Goal: Task Accomplishment & Management: Complete application form

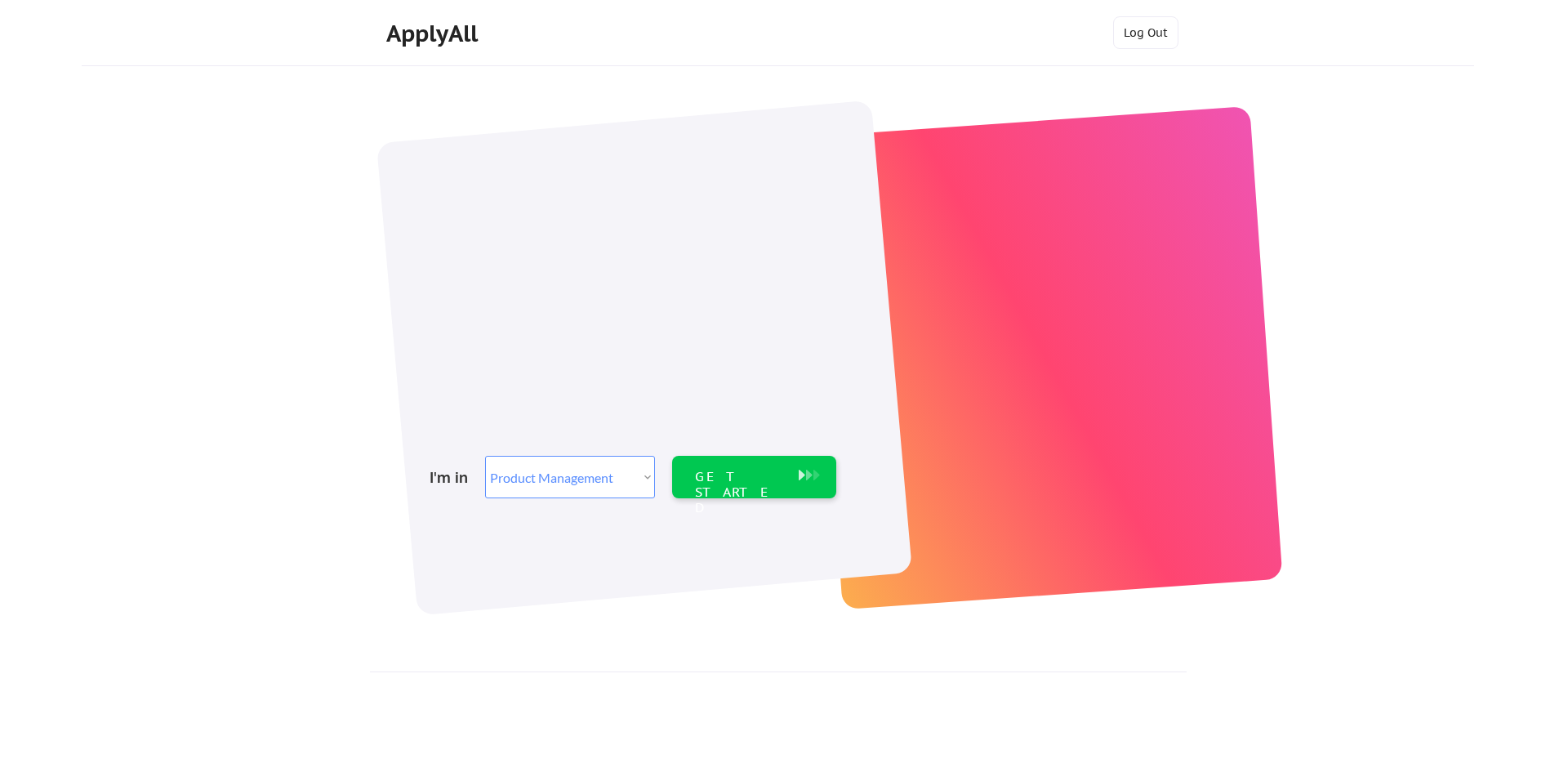
select select ""product""
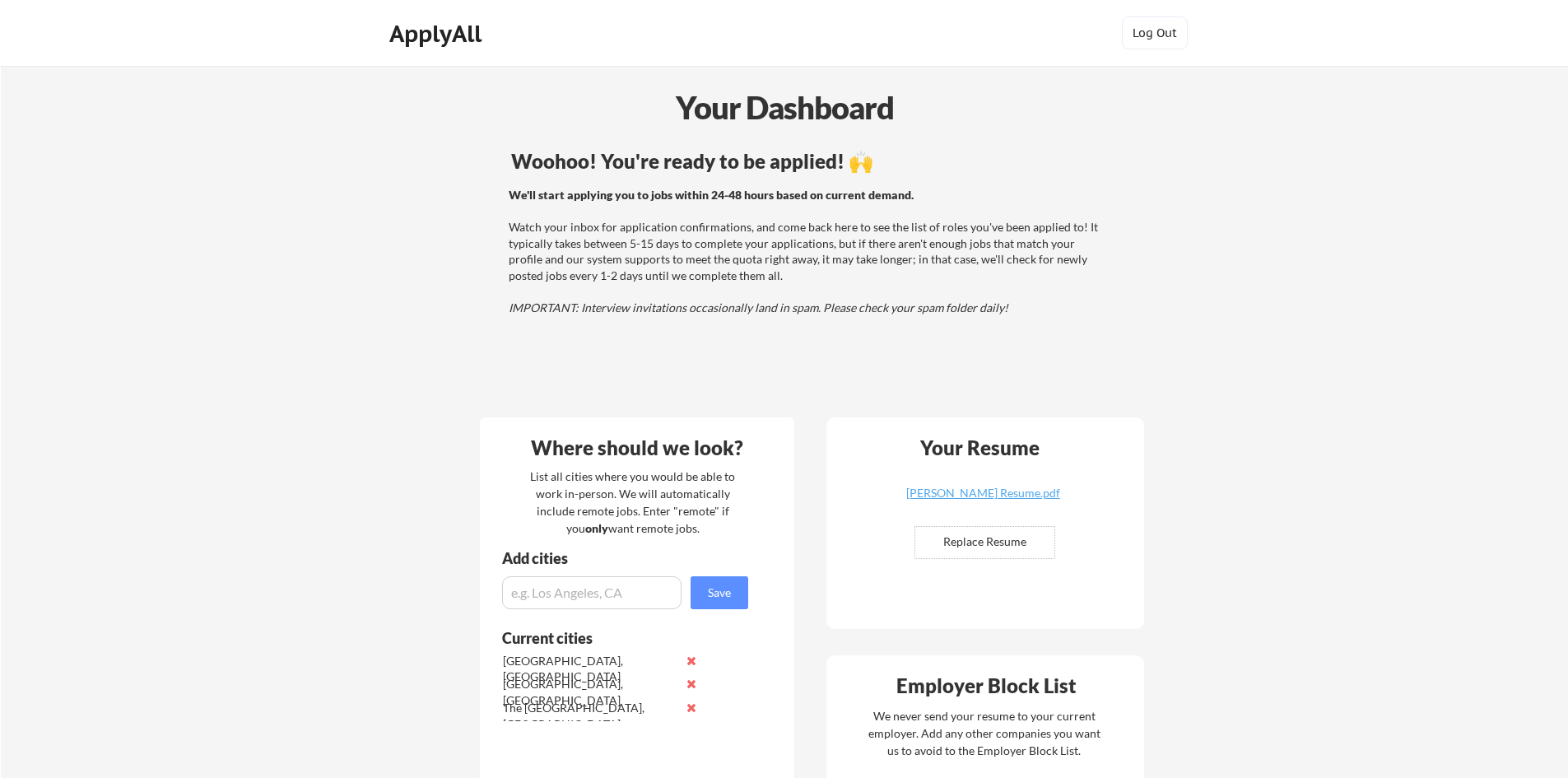
click at [620, 256] on div "We'll start applying you to jobs within 24-48 hours based on current demand. Wa…" at bounding box center [806, 251] width 594 height 129
click at [592, 239] on div "We'll start applying you to jobs within 24-48 hours based on current demand. Wa…" at bounding box center [806, 251] width 594 height 129
click at [566, 243] on div "We'll start applying you to jobs within 24-48 hours based on current demand. Wa…" at bounding box center [806, 251] width 594 height 129
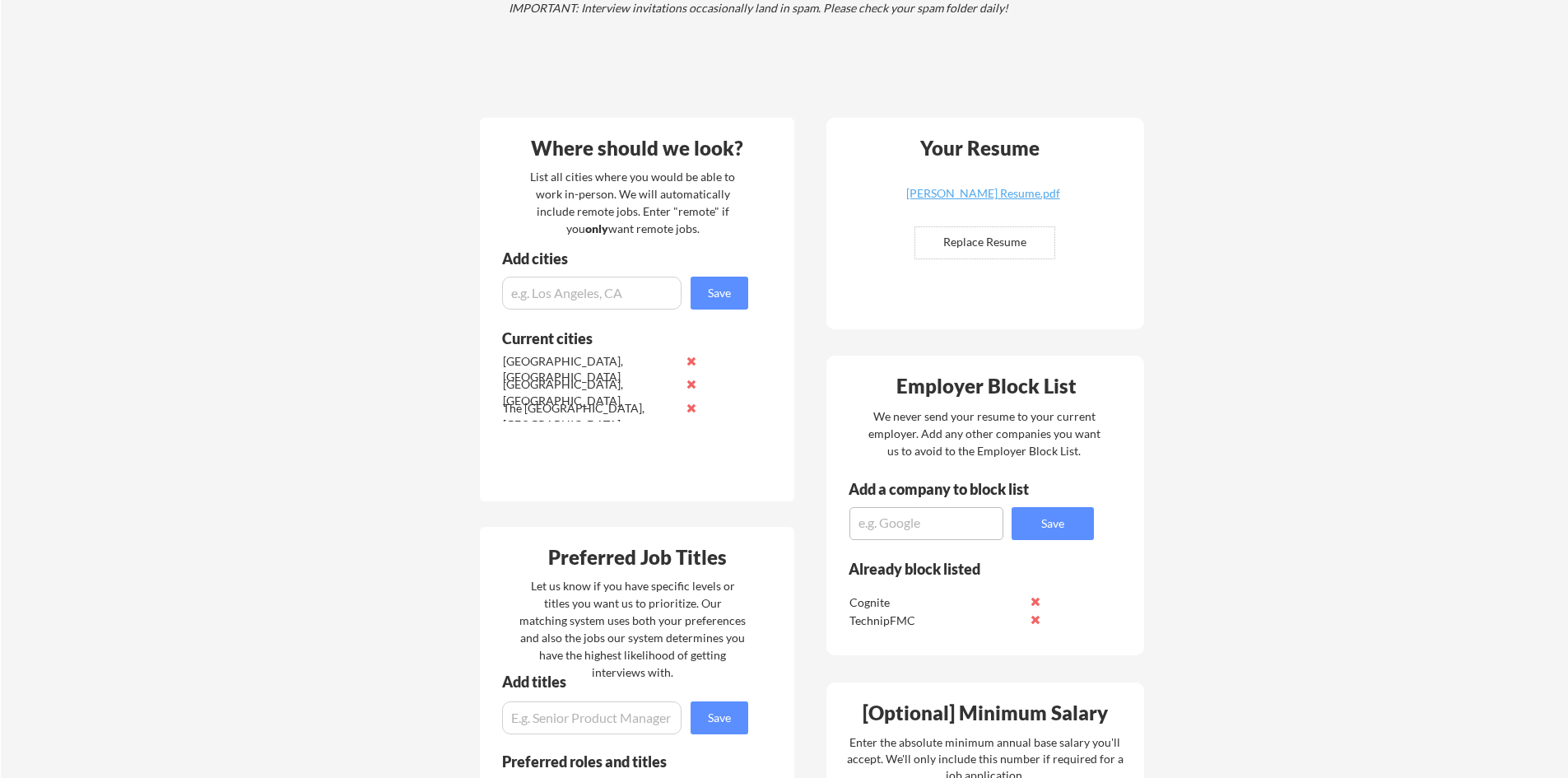
scroll to position [330, 0]
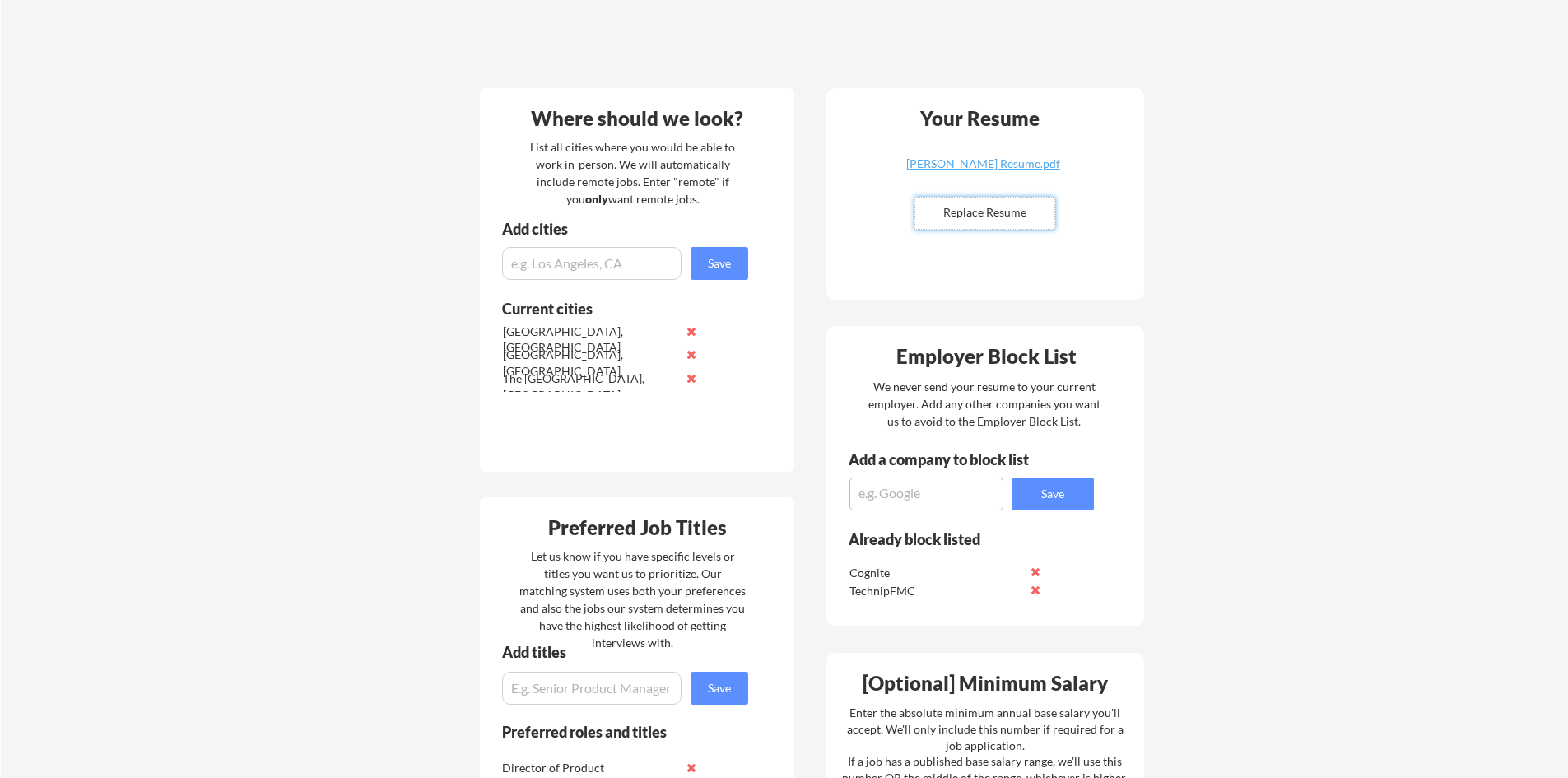
click at [985, 211] on input "file" at bounding box center [985, 213] width 139 height 31
type input "C:\fakepath\[PERSON_NAME] Resume.pdf"
click at [994, 166] on div "[PERSON_NAME] Resume.pdf" at bounding box center [983, 164] width 196 height 11
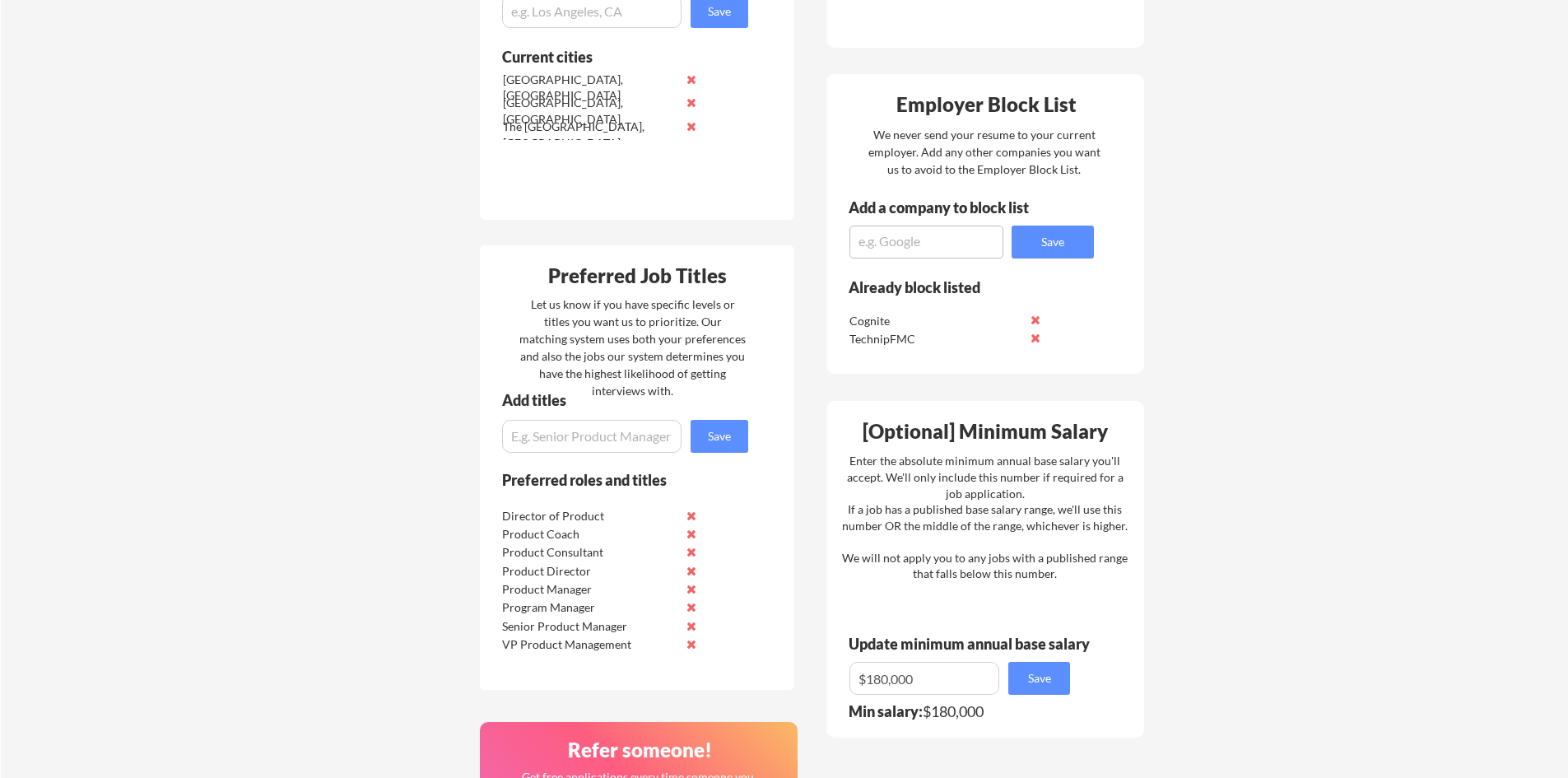
scroll to position [576, 0]
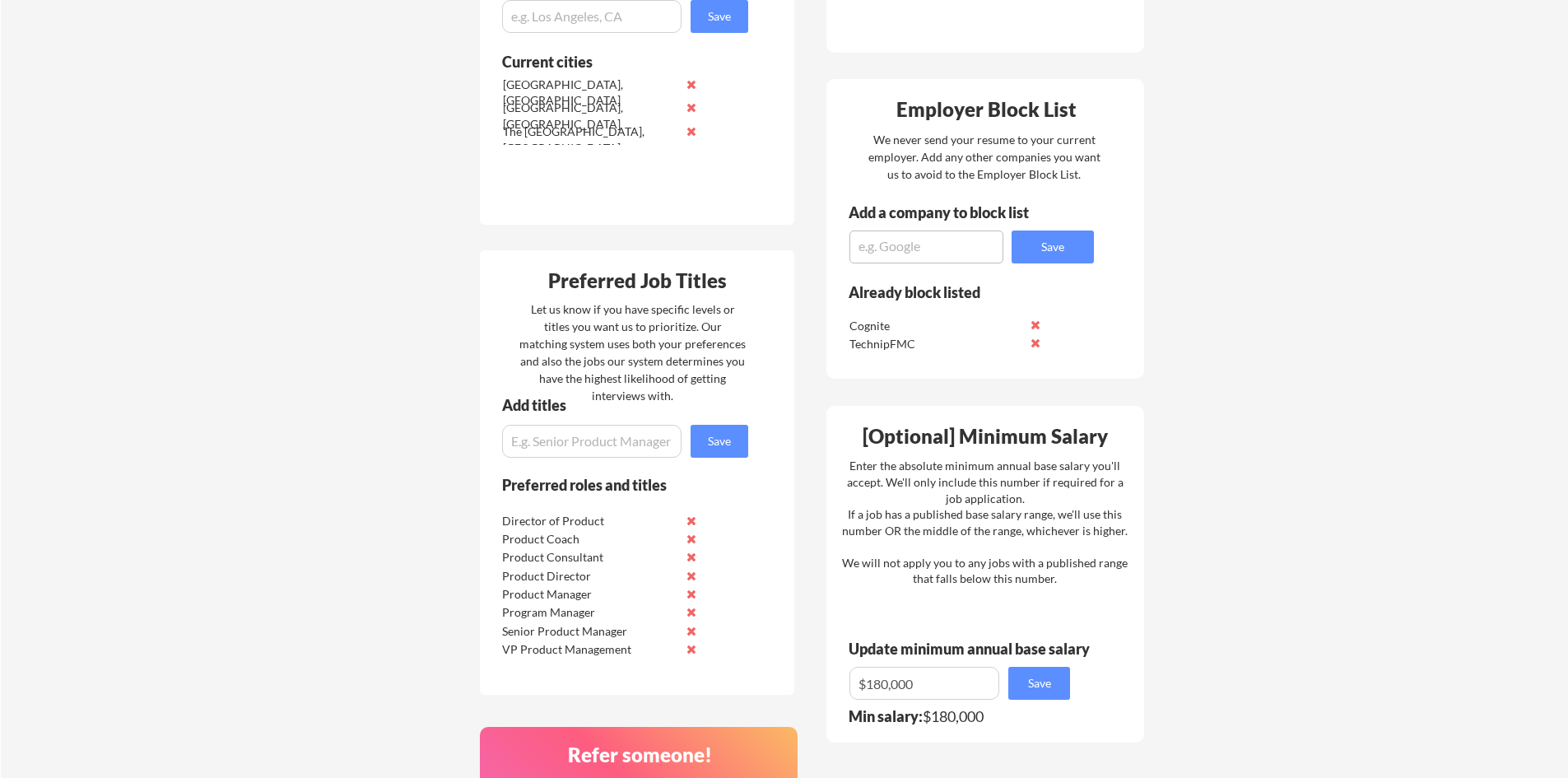
drag, startPoint x: 938, startPoint y: 256, endPoint x: 937, endPoint y: 268, distance: 12.0
click at [938, 256] on textarea at bounding box center [926, 247] width 154 height 33
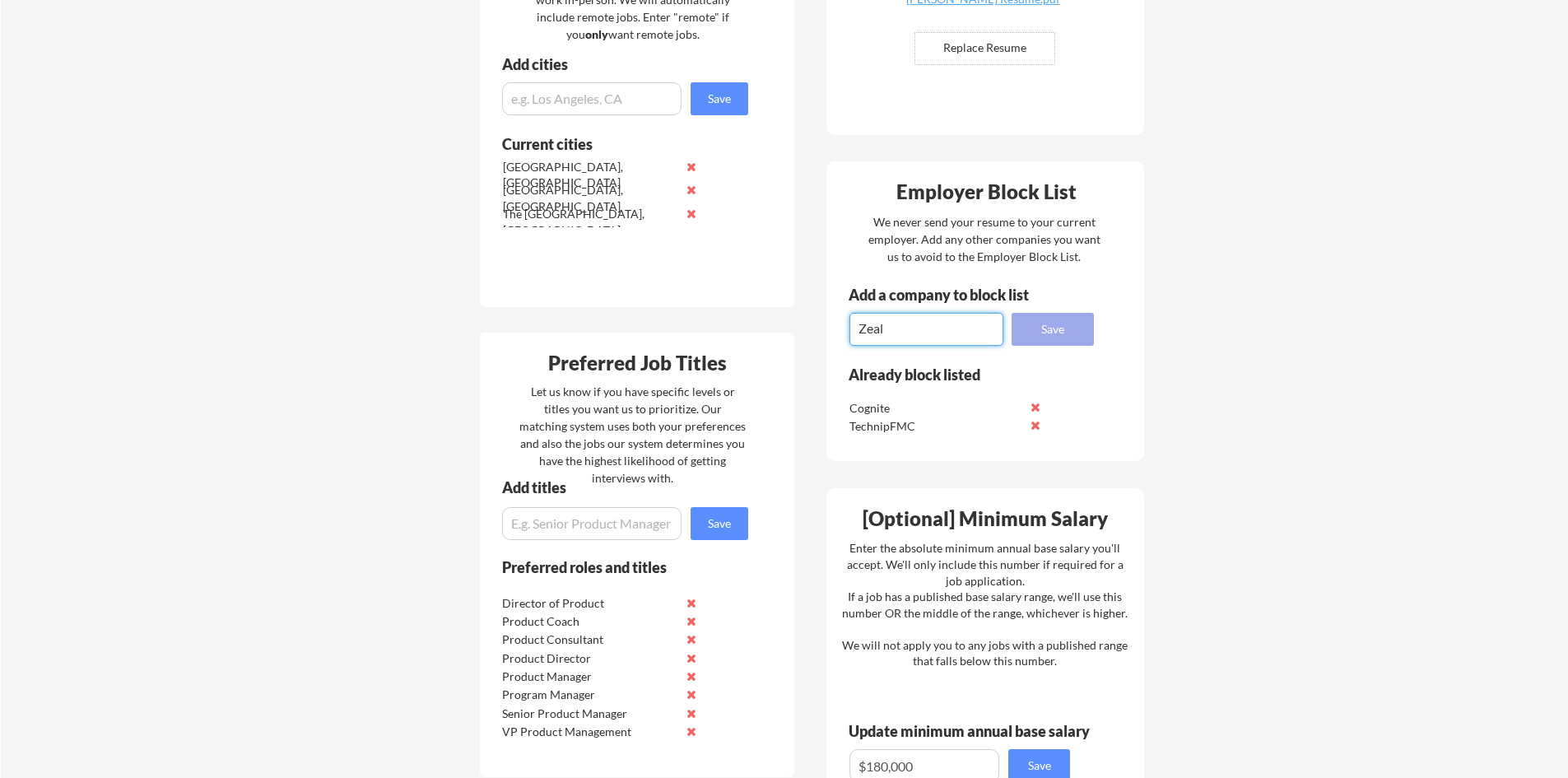
type textarea "Zeal"
click at [1065, 332] on button "Save" at bounding box center [1053, 329] width 83 height 33
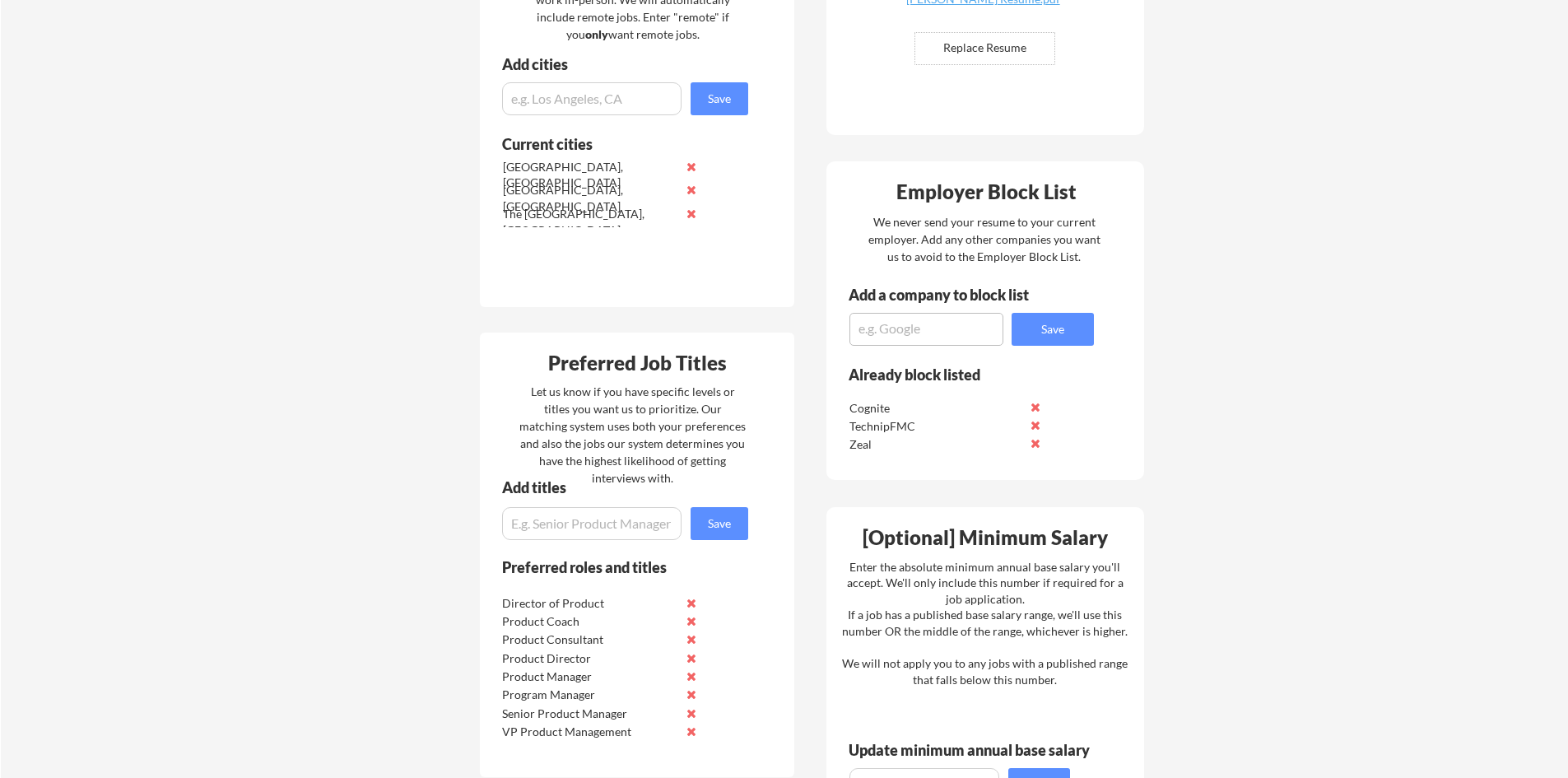
drag, startPoint x: 1065, startPoint y: 332, endPoint x: 1139, endPoint y: 399, distance: 99.8
click at [1132, 398] on div "Employer Block List We never send your resume to your current employer. Add any…" at bounding box center [985, 320] width 318 height 318
click at [1190, 325] on div "Your Dashboard Woohoo! You're ready to be applied! 🙌 We'll start applying you t…" at bounding box center [784, 410] width 1567 height 1675
click at [1209, 320] on div "Your Dashboard Woohoo! You're ready to be applied! 🙌 We'll start applying you t…" at bounding box center [784, 410] width 1567 height 1675
click at [1246, 317] on div "Your Dashboard Woohoo! You're ready to be applied! 🙌 We'll start applying you t…" at bounding box center [784, 410] width 1567 height 1675
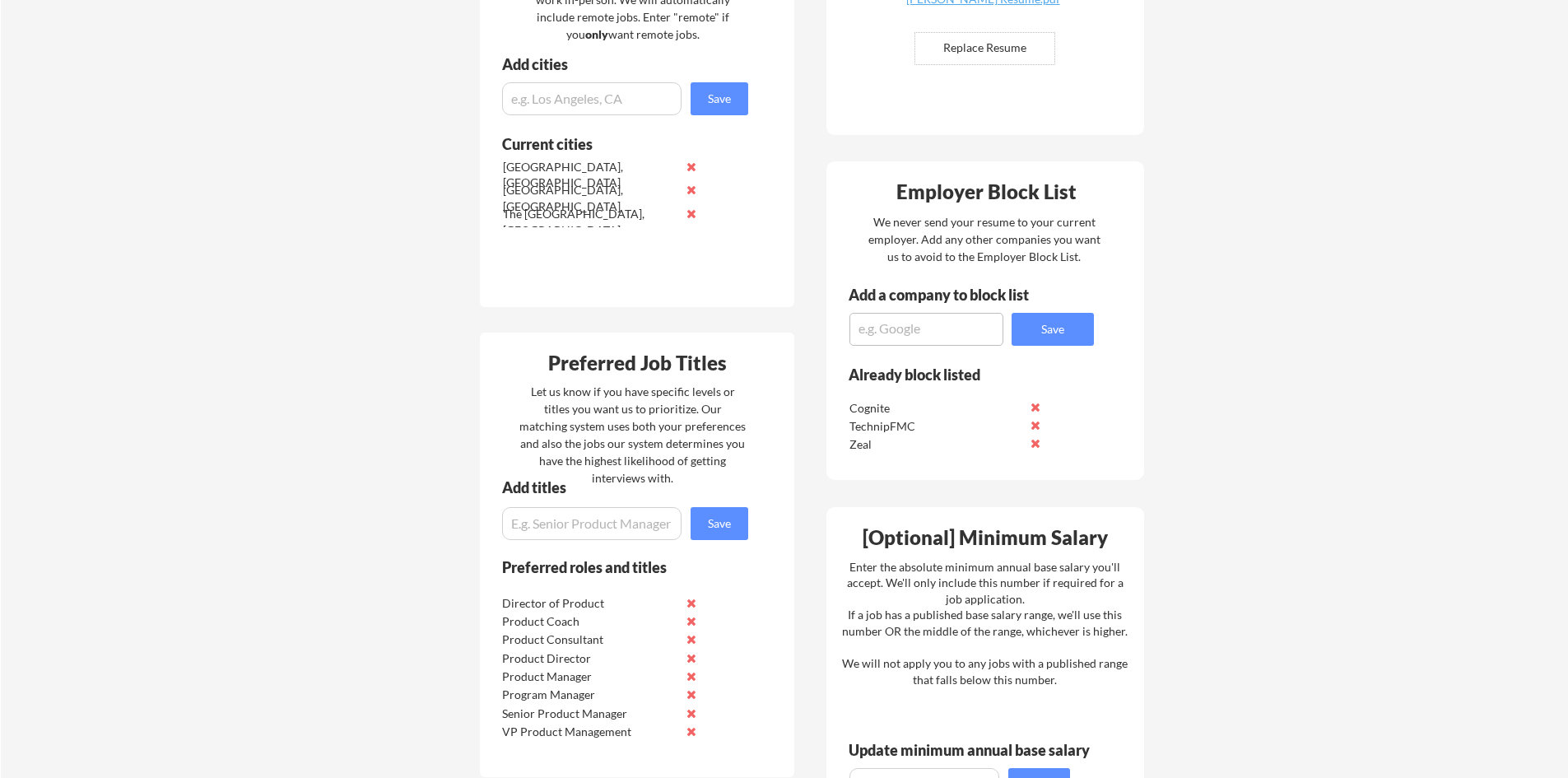
click at [1216, 317] on div "Your Dashboard Woohoo! You're ready to be applied! 🙌 We'll start applying you t…" at bounding box center [784, 410] width 1567 height 1675
click at [1184, 317] on div "Your Dashboard Woohoo! You're ready to be applied! 🙌 We'll start applying you t…" at bounding box center [784, 410] width 1567 height 1675
click at [1166, 316] on div "Your Dashboard Woohoo! You're ready to be applied! 🙌 We'll start applying you t…" at bounding box center [784, 410] width 1567 height 1675
click at [1220, 316] on div "Your Dashboard Woohoo! You're ready to be applied! 🙌 We'll start applying you t…" at bounding box center [784, 410] width 1567 height 1675
click at [1258, 317] on div "Your Dashboard Woohoo! You're ready to be applied! 🙌 We'll start applying you t…" at bounding box center [784, 410] width 1567 height 1675
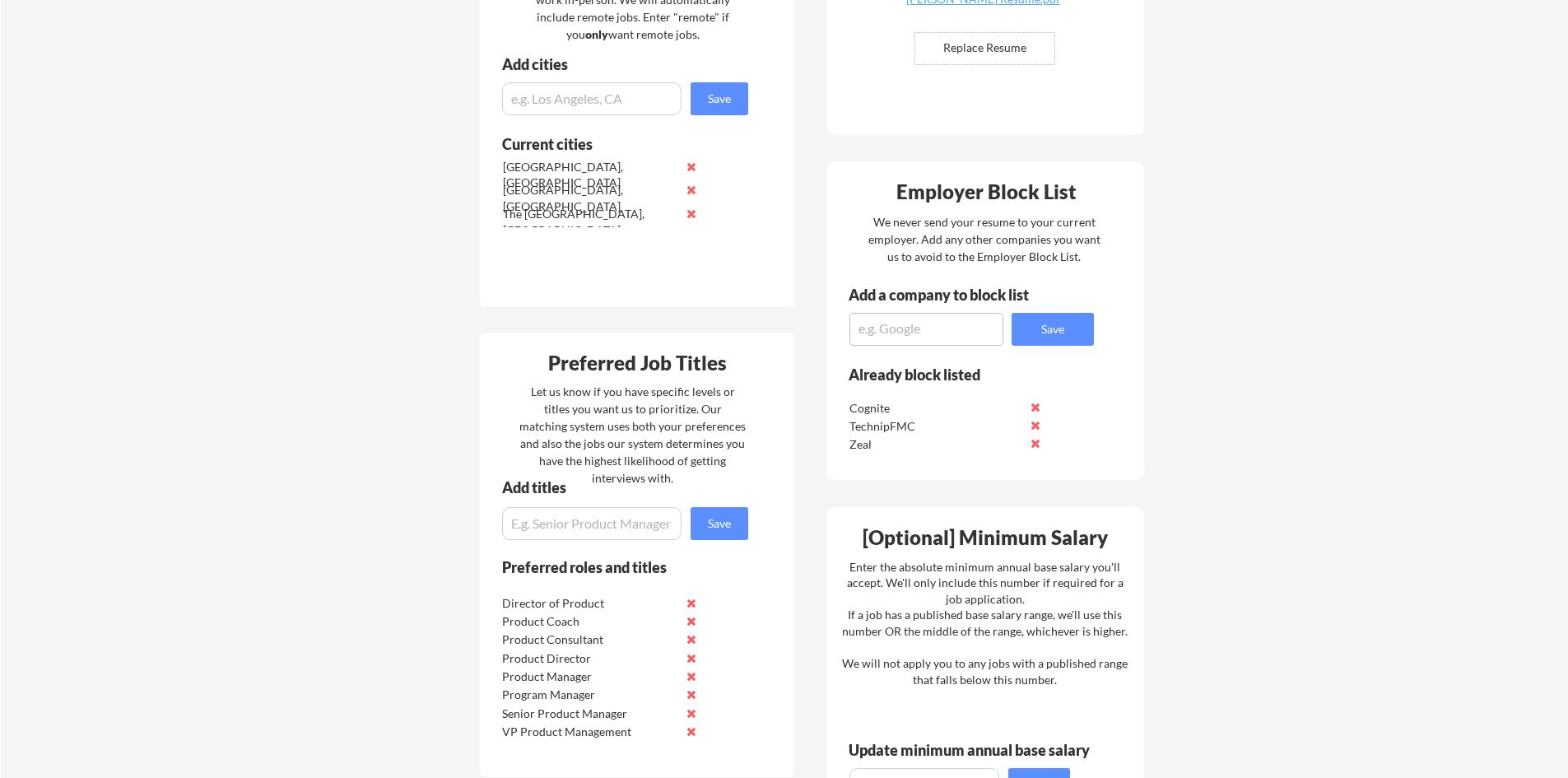
drag, startPoint x: 1286, startPoint y: 317, endPoint x: 1274, endPoint y: 316, distance: 12.0
click at [1286, 316] on div "Your Dashboard Woohoo! You're ready to be applied! 🙌 We'll start applying you t…" at bounding box center [784, 410] width 1567 height 1675
click at [1251, 312] on div "Your Dashboard Woohoo! You're ready to be applied! 🙌 We'll start applying you t…" at bounding box center [784, 410] width 1567 height 1675
click at [1219, 318] on div "Your Dashboard Woohoo! You're ready to be applied! 🙌 We'll start applying you t…" at bounding box center [784, 410] width 1567 height 1675
click at [1188, 318] on div "Your Dashboard Woohoo! You're ready to be applied! 🙌 We'll start applying you t…" at bounding box center [784, 410] width 1567 height 1675
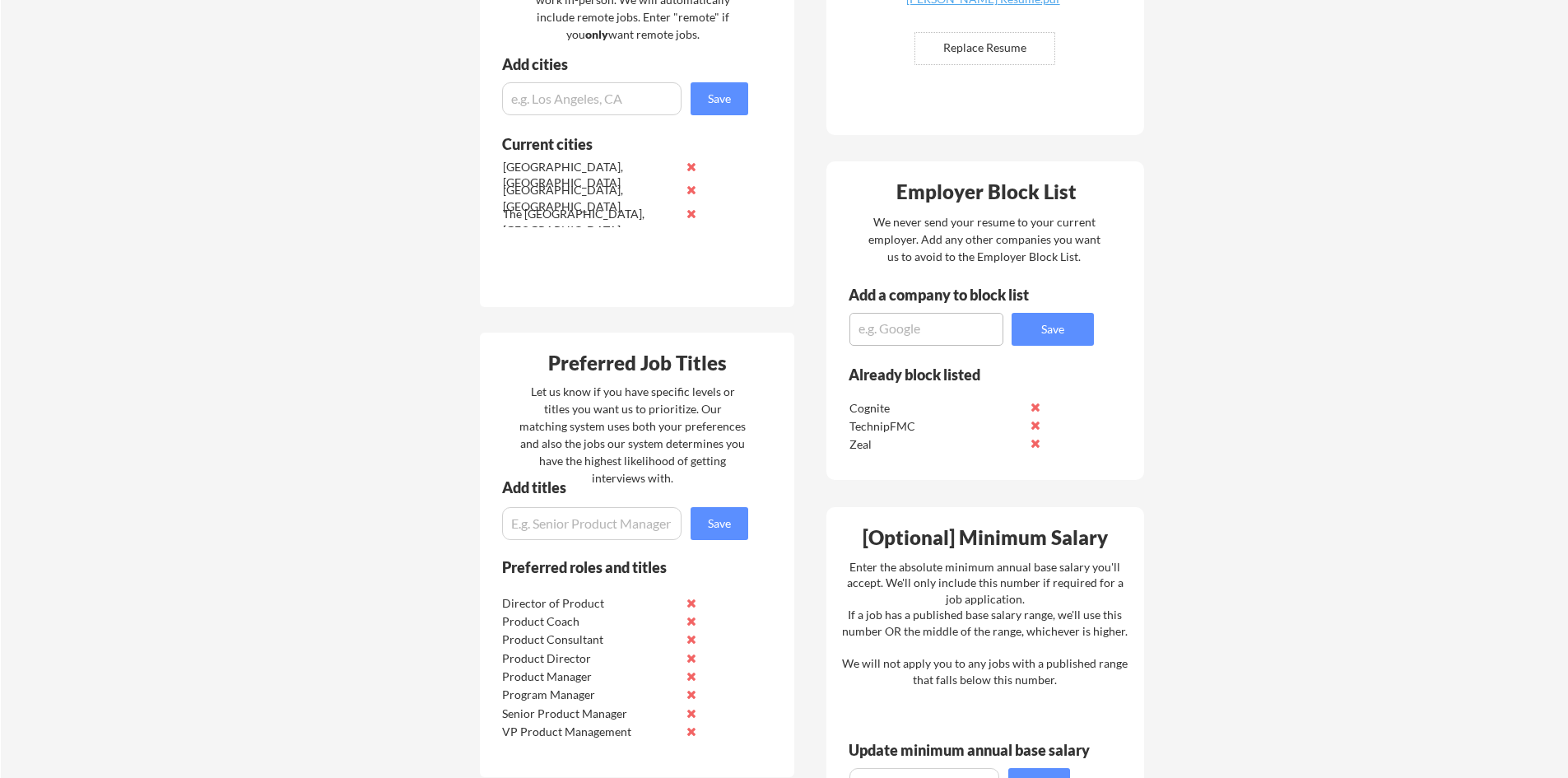
click at [1179, 318] on div "Your Dashboard Woohoo! You're ready to be applied! 🙌 We'll start applying you t…" at bounding box center [784, 410] width 1567 height 1675
click at [1207, 324] on div "Your Dashboard Woohoo! You're ready to be applied! 🙌 We'll start applying you t…" at bounding box center [784, 410] width 1567 height 1675
click at [959, 325] on textarea at bounding box center [926, 329] width 154 height 33
type textarea "J"
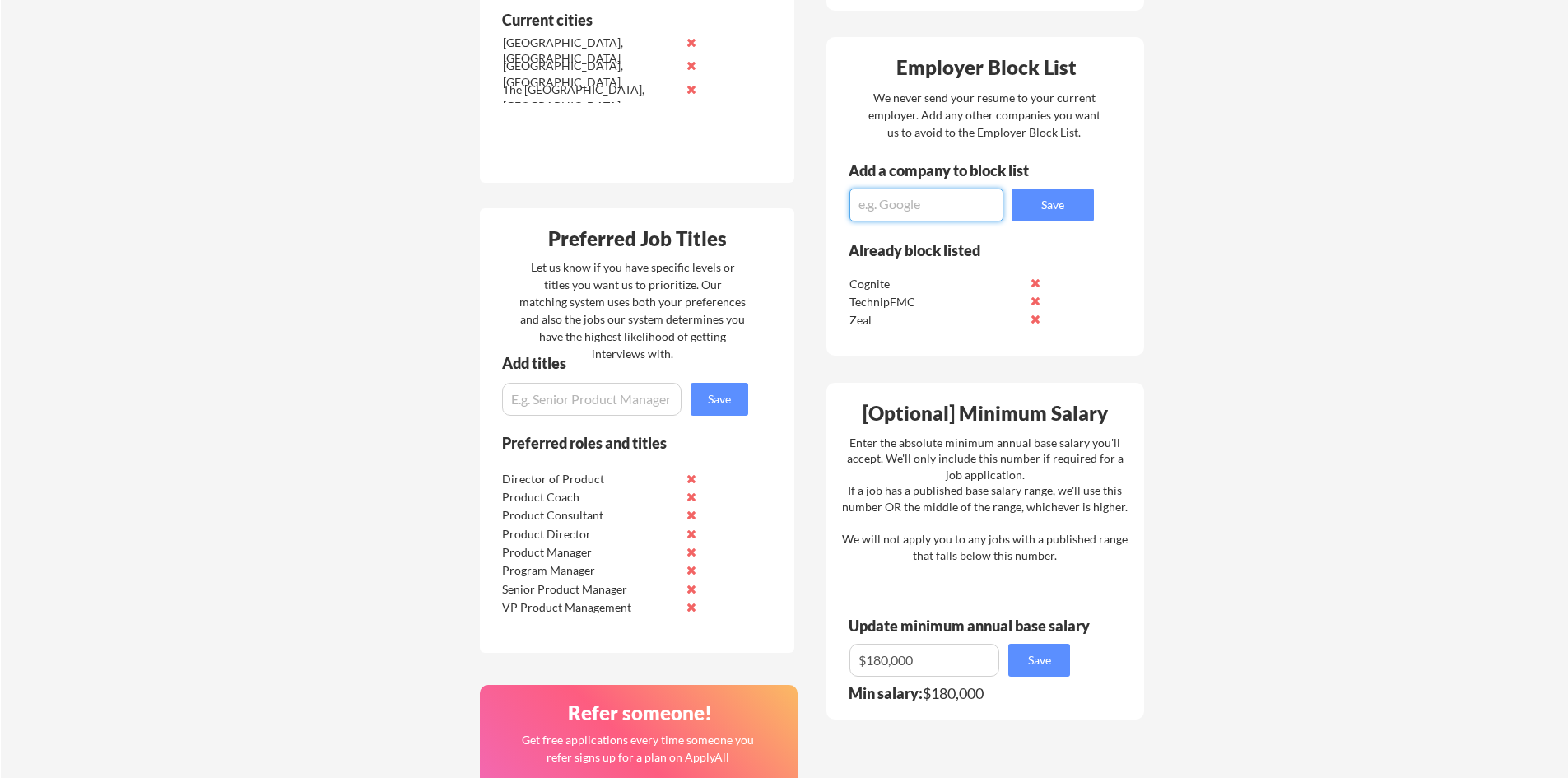
scroll to position [658, 0]
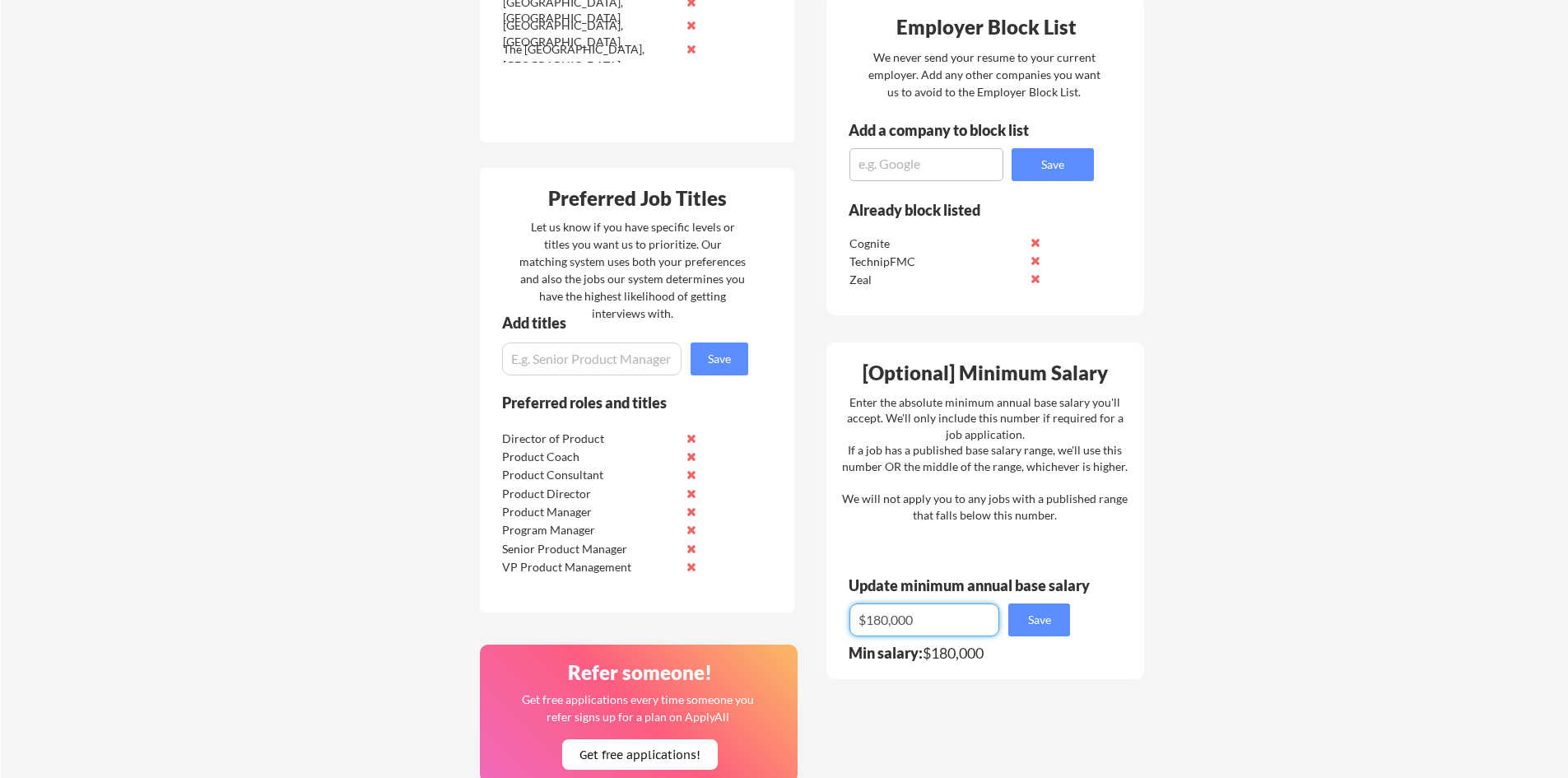
click at [876, 621] on input "input" at bounding box center [924, 620] width 150 height 33
type input "$175,000"
click at [1197, 498] on div "Your Dashboard Woohoo! You're ready to be applied! 🙌 We'll start applying you t…" at bounding box center [784, 244] width 1567 height 1675
drag, startPoint x: 1220, startPoint y: 499, endPoint x: 1233, endPoint y: 497, distance: 13.2
click at [1220, 498] on div "Your Dashboard Woohoo! You're ready to be applied! 🙌 We'll start applying you t…" at bounding box center [784, 244] width 1567 height 1675
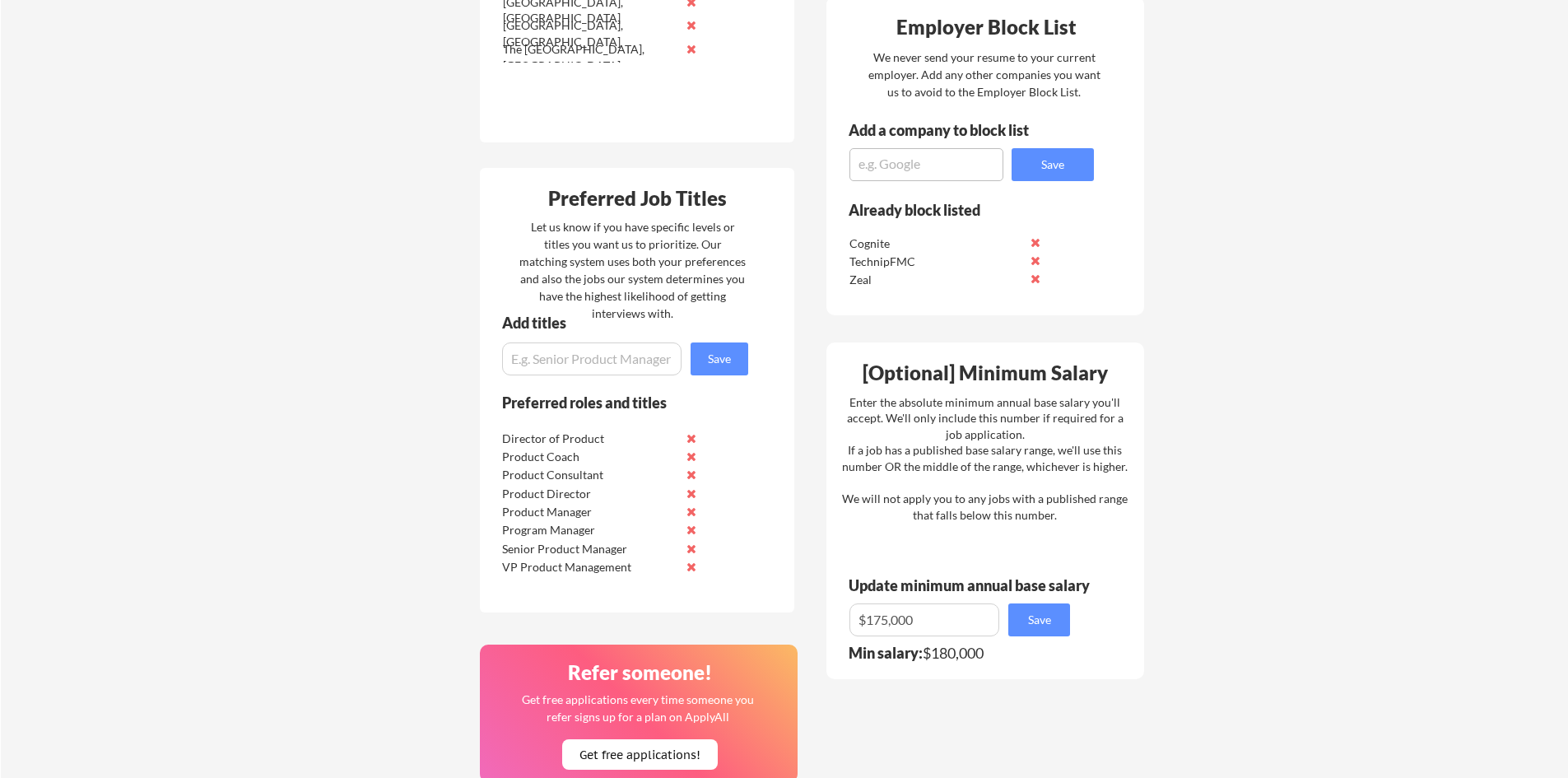
click at [1281, 496] on div "Your Dashboard Woohoo! You're ready to be applied! 🙌 We'll start applying you t…" at bounding box center [784, 244] width 1567 height 1675
click at [1306, 497] on div "Your Dashboard Woohoo! You're ready to be applied! 🙌 We'll start applying you t…" at bounding box center [784, 244] width 1567 height 1675
drag, startPoint x: 1232, startPoint y: 500, endPoint x: 1218, endPoint y: 502, distance: 14.1
click at [1225, 501] on div "Your Dashboard Woohoo! You're ready to be applied! 🙌 We'll start applying you t…" at bounding box center [784, 244] width 1567 height 1675
click at [1211, 502] on div "Your Dashboard Woohoo! You're ready to be applied! 🙌 We'll start applying you t…" at bounding box center [784, 244] width 1567 height 1675
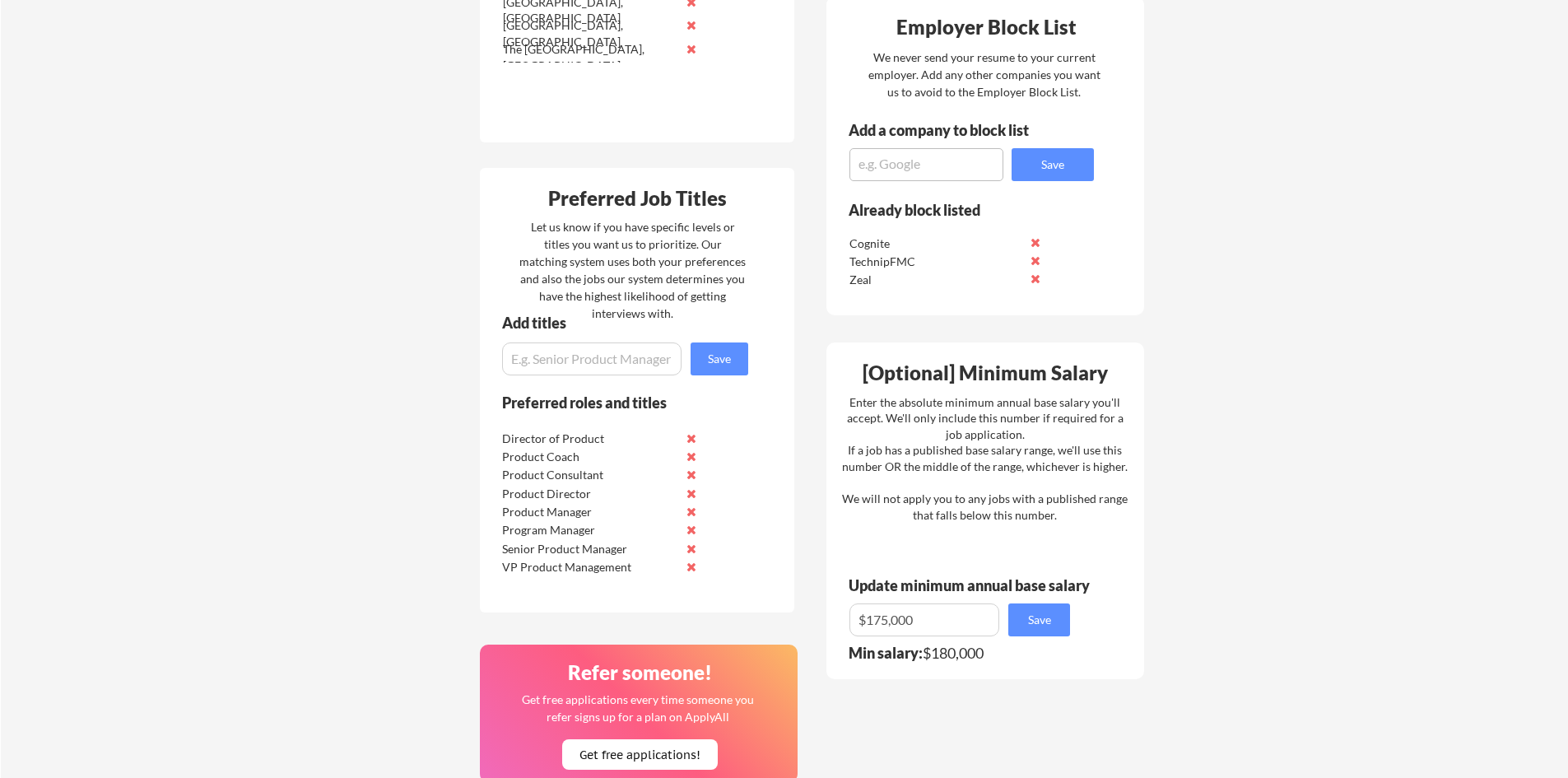
click at [1198, 500] on div "Your Dashboard Woohoo! You're ready to be applied! 🙌 We'll start applying you t…" at bounding box center [784, 244] width 1567 height 1675
click at [1241, 496] on div "Your Dashboard Woohoo! You're ready to be applied! 🙌 We'll start applying you t…" at bounding box center [784, 244] width 1567 height 1675
click at [1296, 491] on div "Your Dashboard Woohoo! You're ready to be applied! 🙌 We'll start applying you t…" at bounding box center [784, 244] width 1567 height 1675
click at [1254, 497] on div "Your Dashboard Woohoo! You're ready to be applied! 🙌 We'll start applying you t…" at bounding box center [784, 244] width 1567 height 1675
click at [1204, 494] on div "Your Dashboard Woohoo! You're ready to be applied! 🙌 We'll start applying you t…" at bounding box center [784, 244] width 1567 height 1675
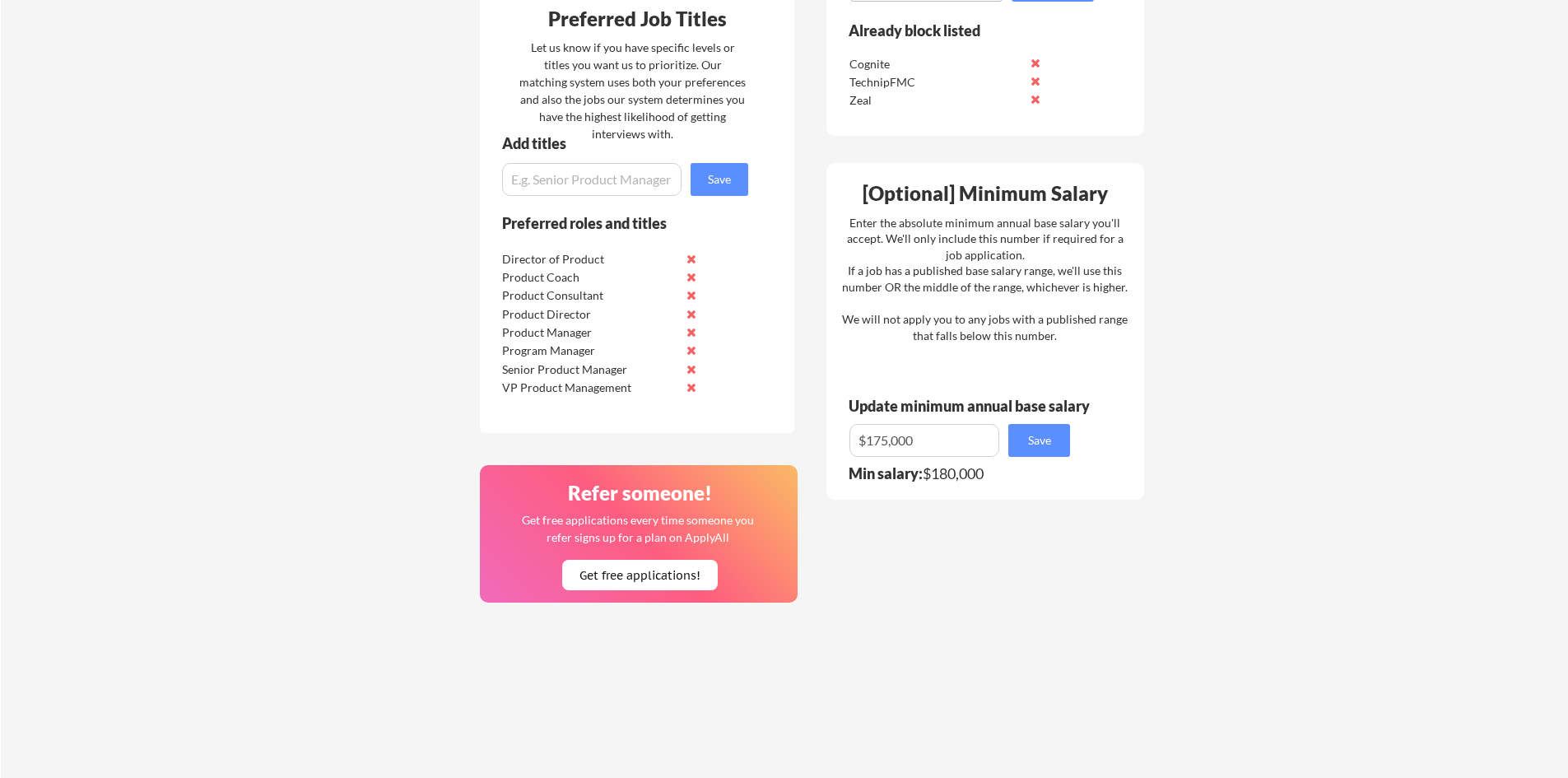
scroll to position [905, 0]
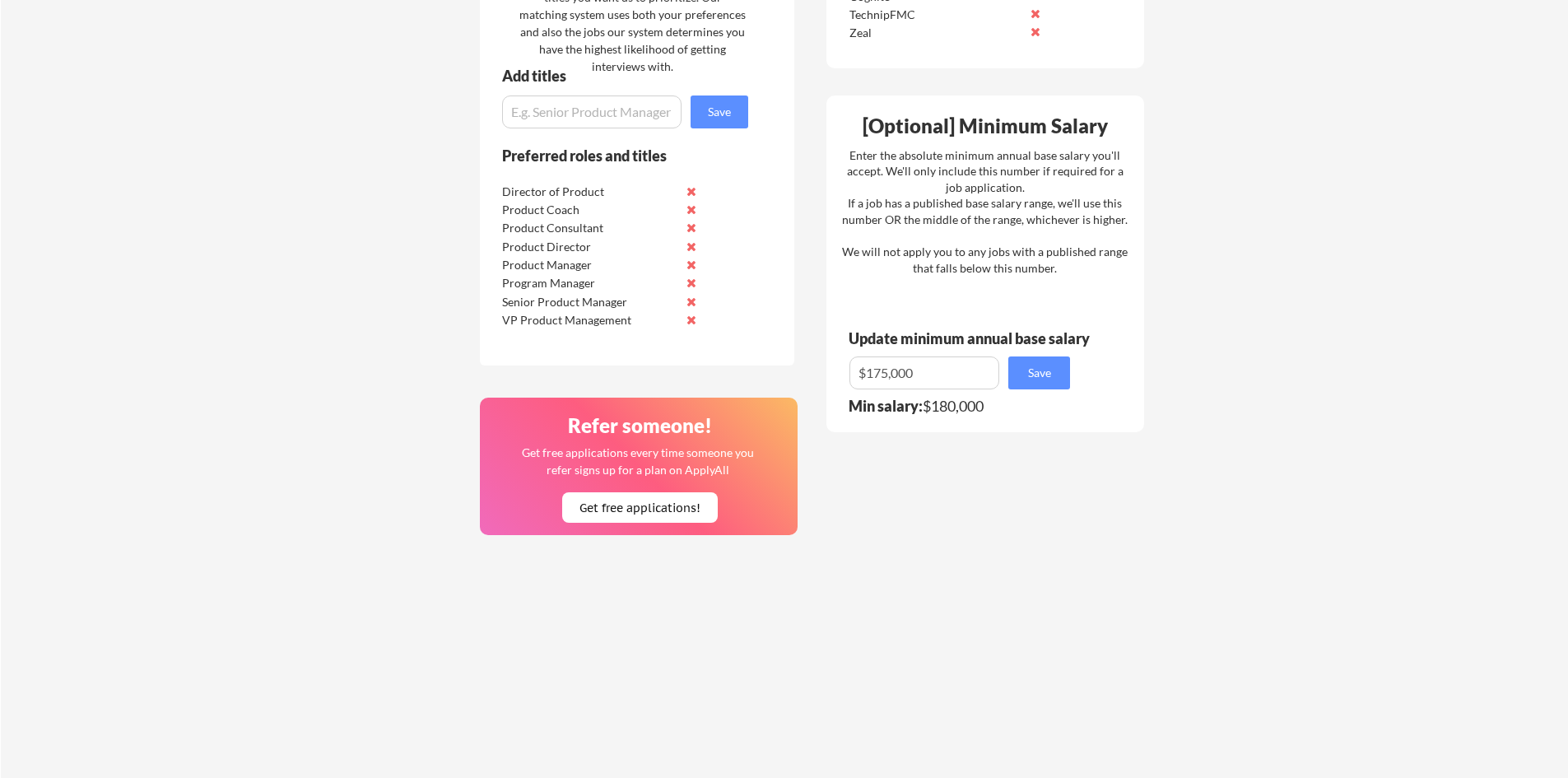
drag, startPoint x: 1250, startPoint y: 348, endPoint x: 1250, endPoint y: 337, distance: 11.0
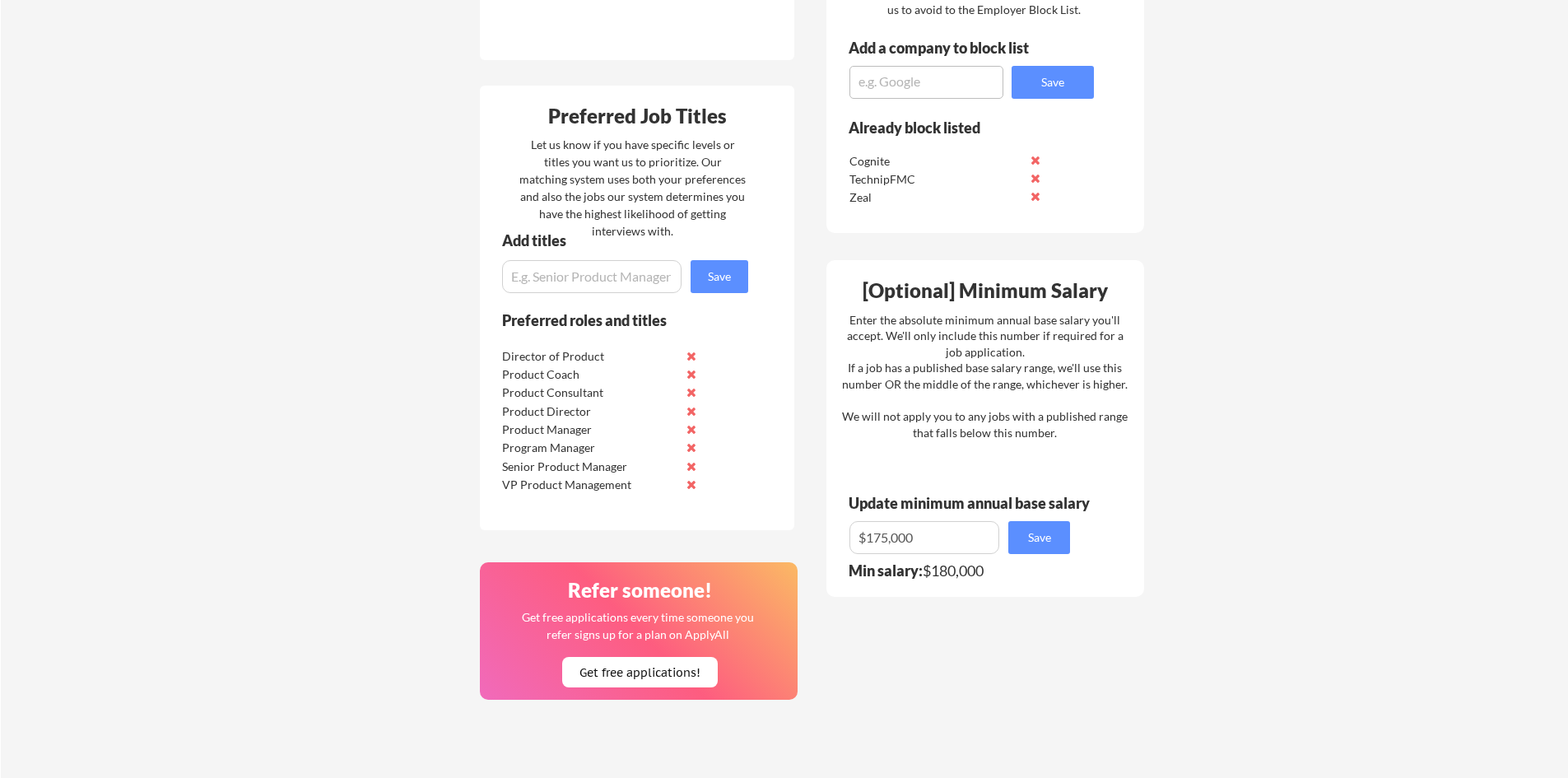
click at [1233, 378] on div "Your Dashboard Woohoo! You're ready to be applied! 🙌 We'll start applying you t…" at bounding box center [784, 163] width 1567 height 1675
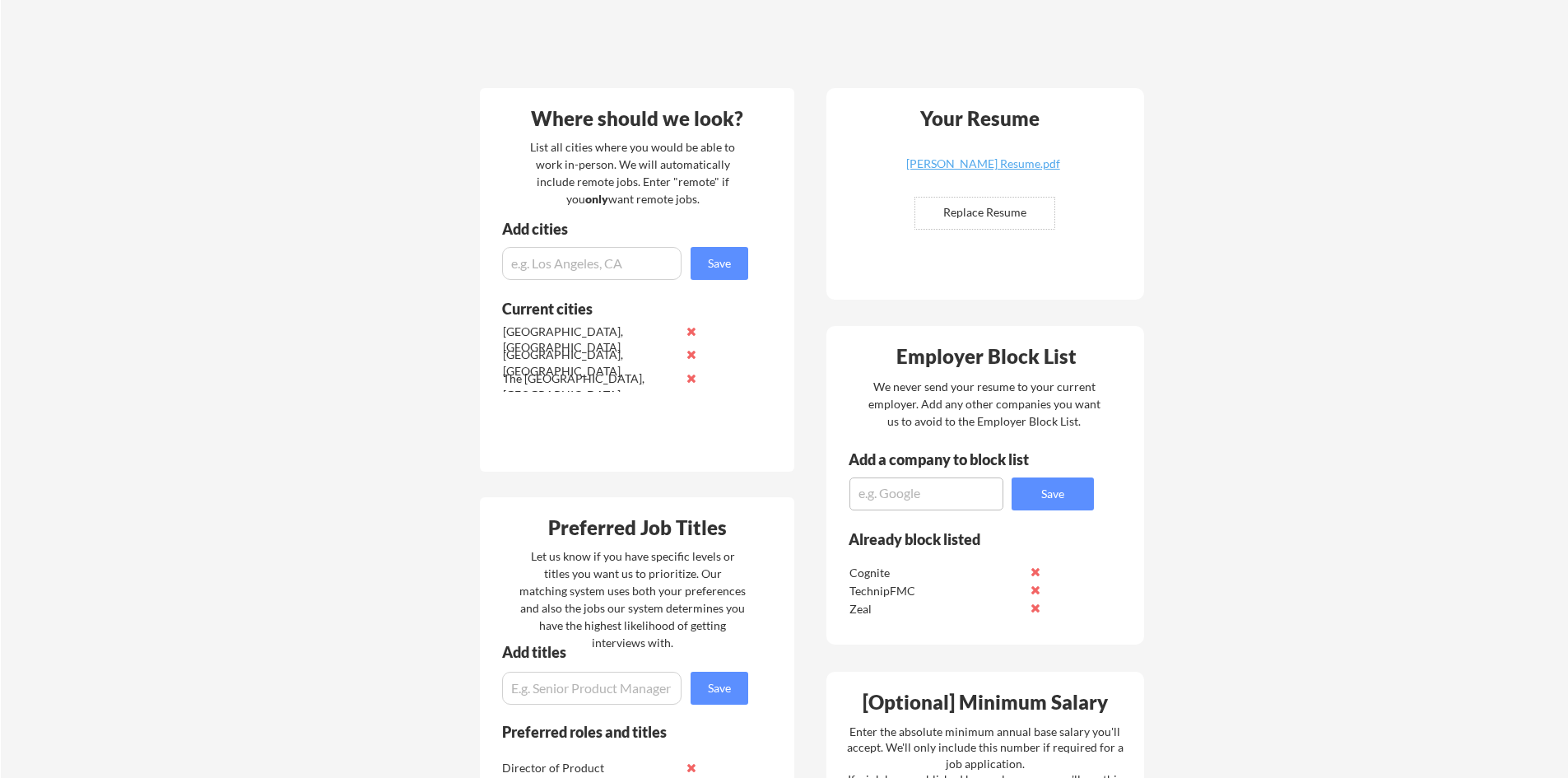
click at [1233, 378] on div "Your Dashboard Woohoo! You're ready to be applied! 🙌 We'll start applying you t…" at bounding box center [784, 574] width 1567 height 1675
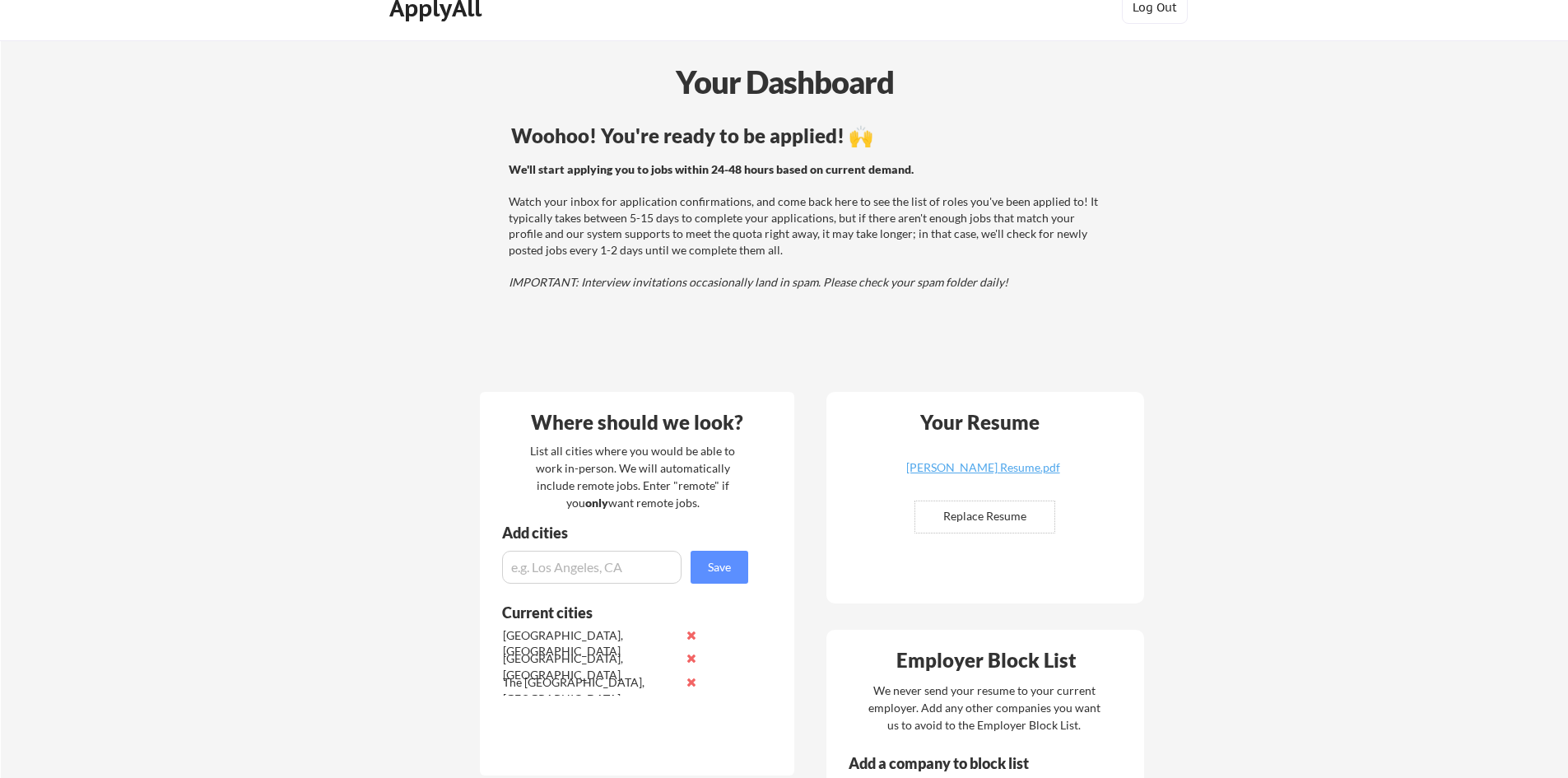
scroll to position [0, 0]
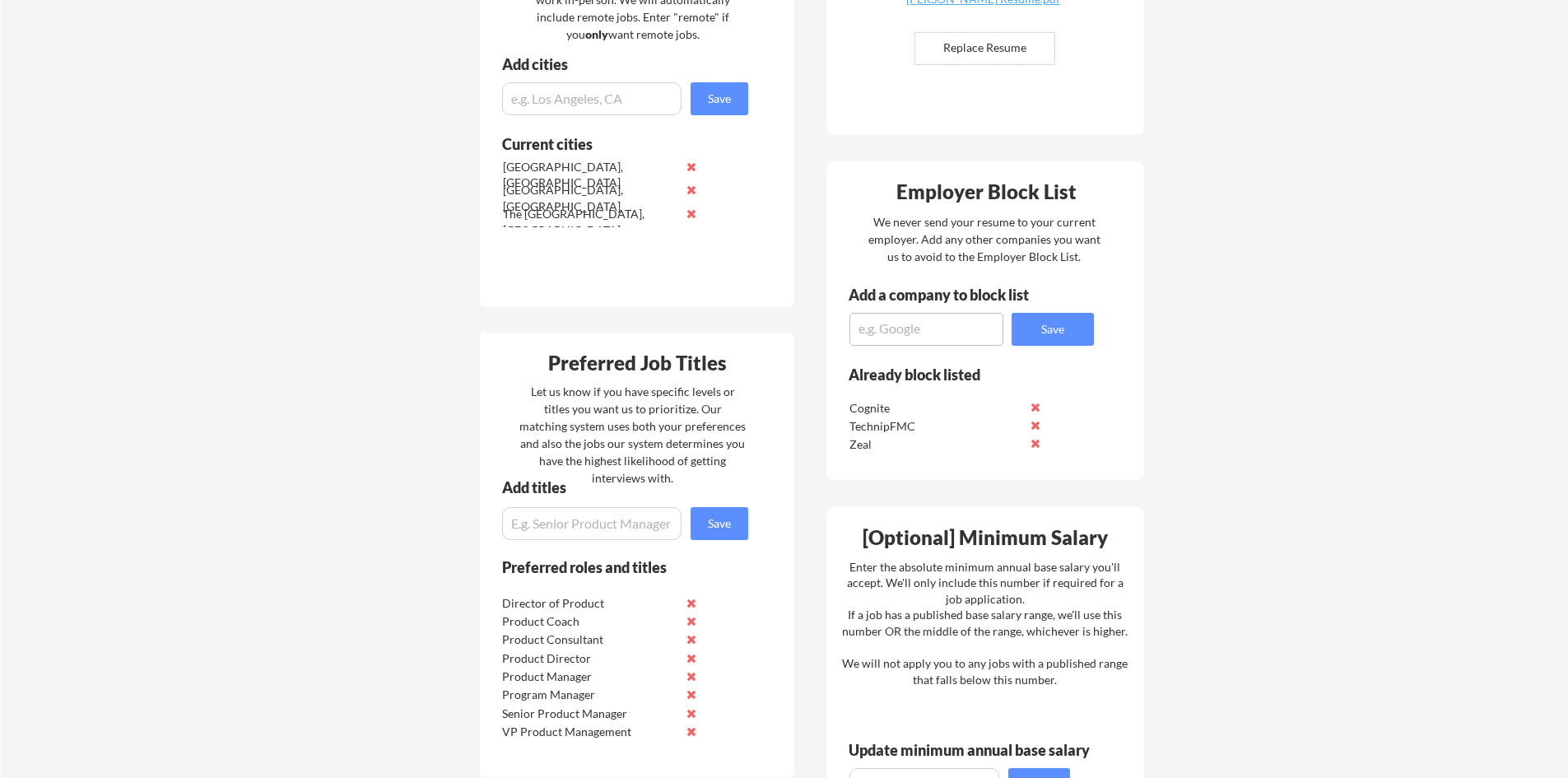
click at [1233, 377] on div "Your Dashboard Woohoo! You're ready to be applied! 🙌 We'll start applying you t…" at bounding box center [784, 410] width 1567 height 1675
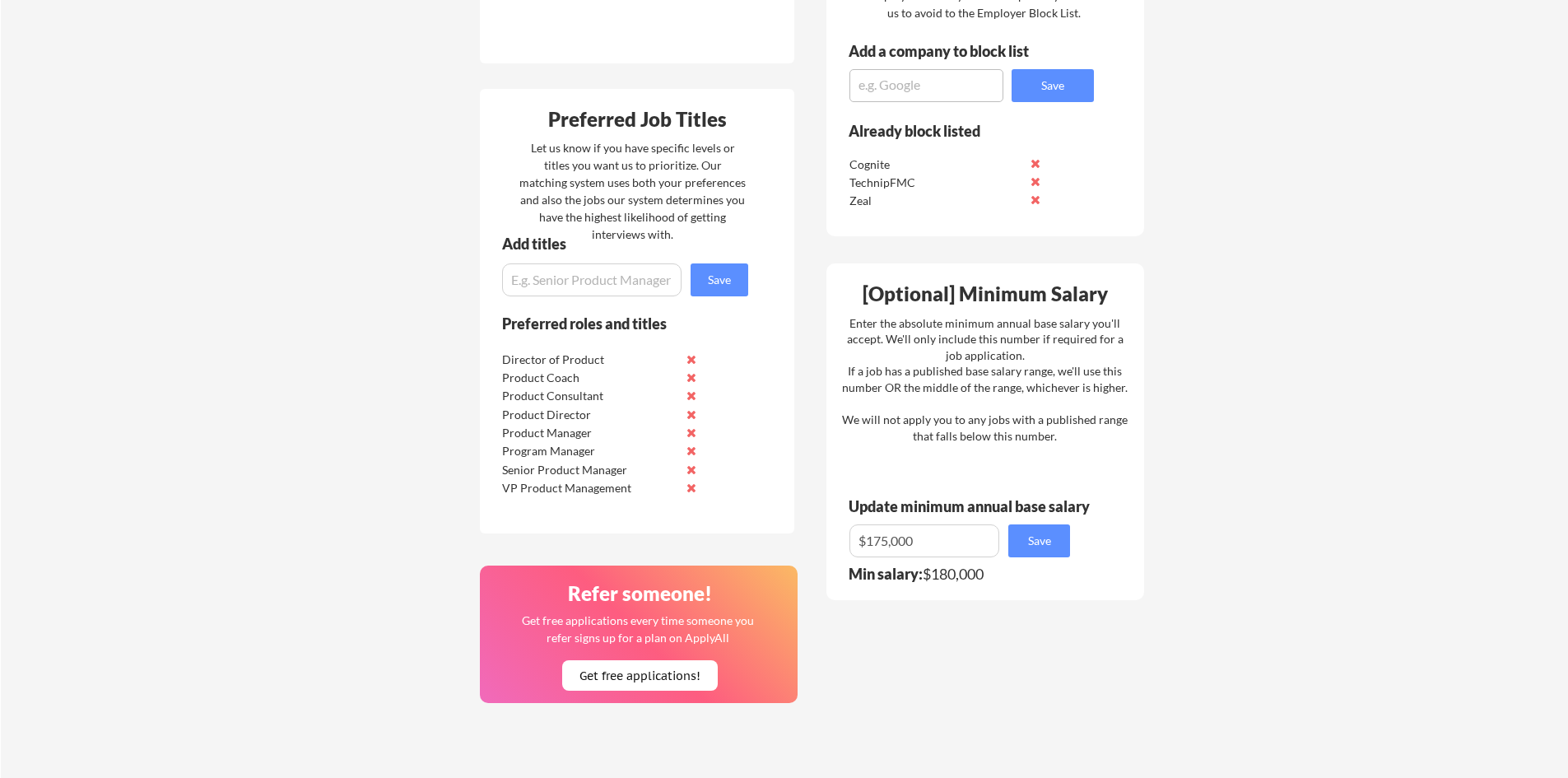
scroll to position [741, 0]
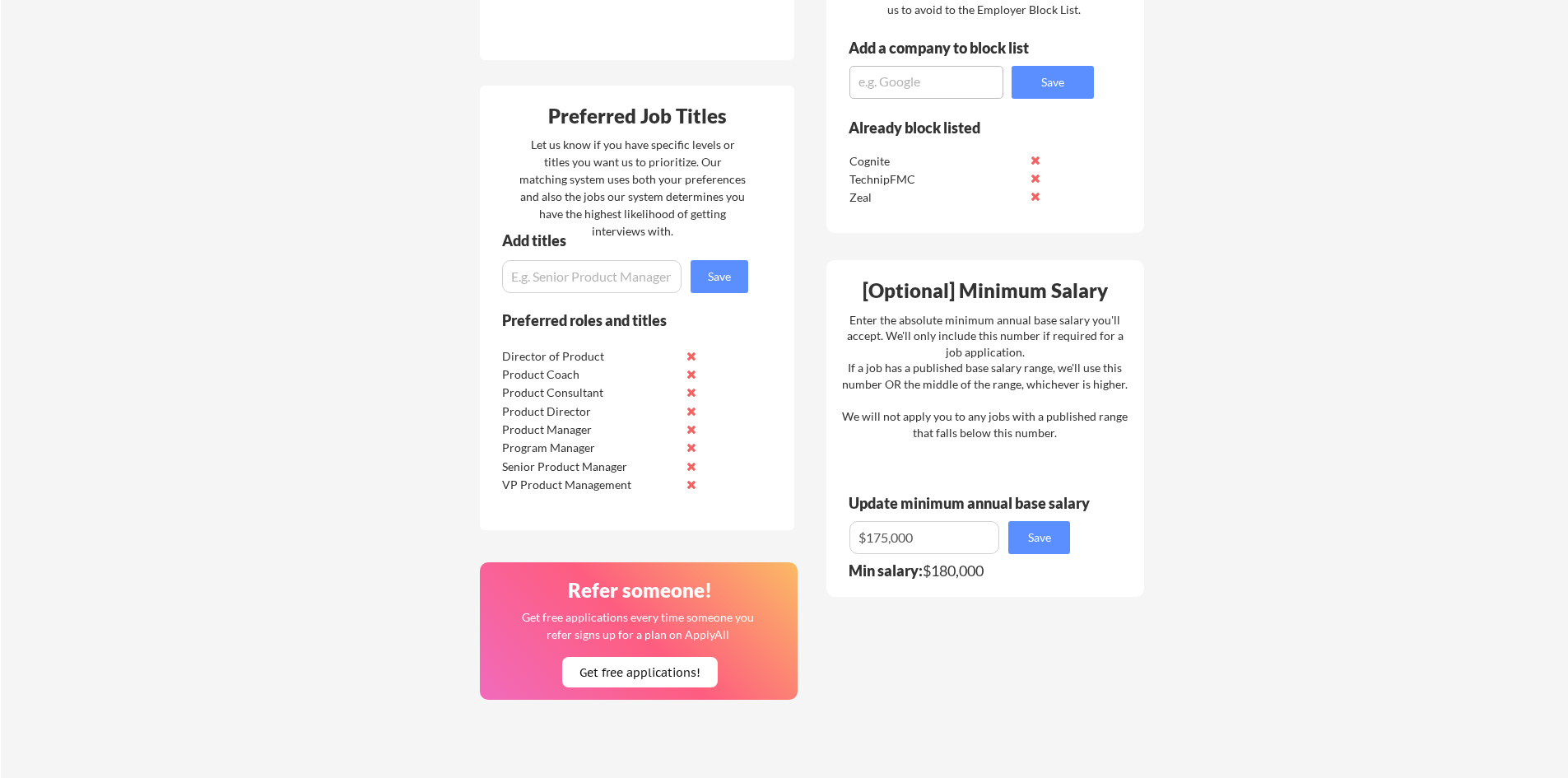
click at [1233, 377] on div "Your Dashboard Woohoo! You're ready to be applied! 🙌 We'll start applying you t…" at bounding box center [784, 163] width 1567 height 1675
click at [1230, 378] on div "Your Dashboard Woohoo! You're ready to be applied! 🙌 We'll start applying you t…" at bounding box center [784, 163] width 1567 height 1675
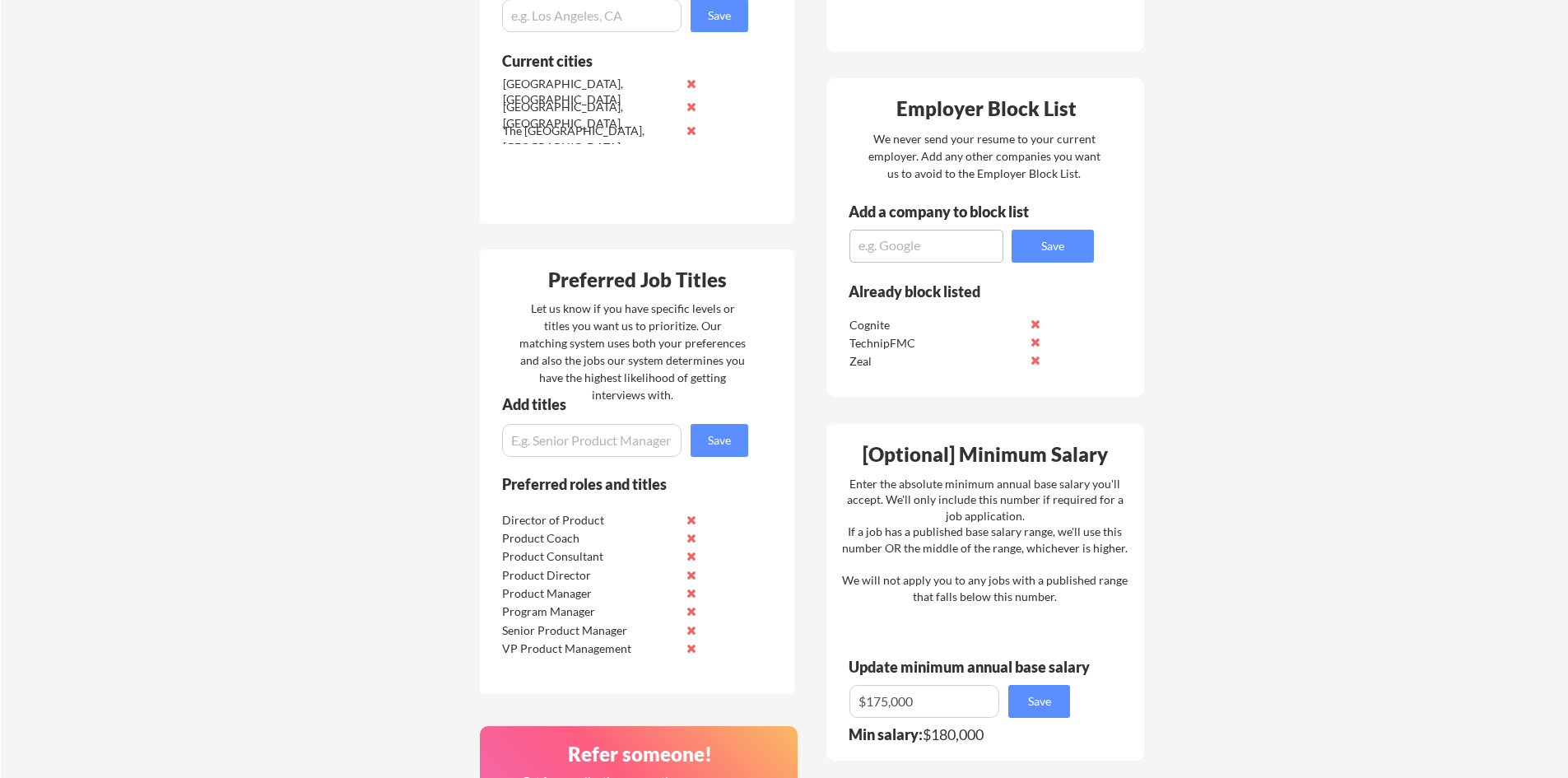
scroll to position [576, 0]
click at [413, 428] on div "Your Dashboard Woohoo! You're ready to be applied! 🙌 We'll start applying you t…" at bounding box center [784, 327] width 1567 height 1675
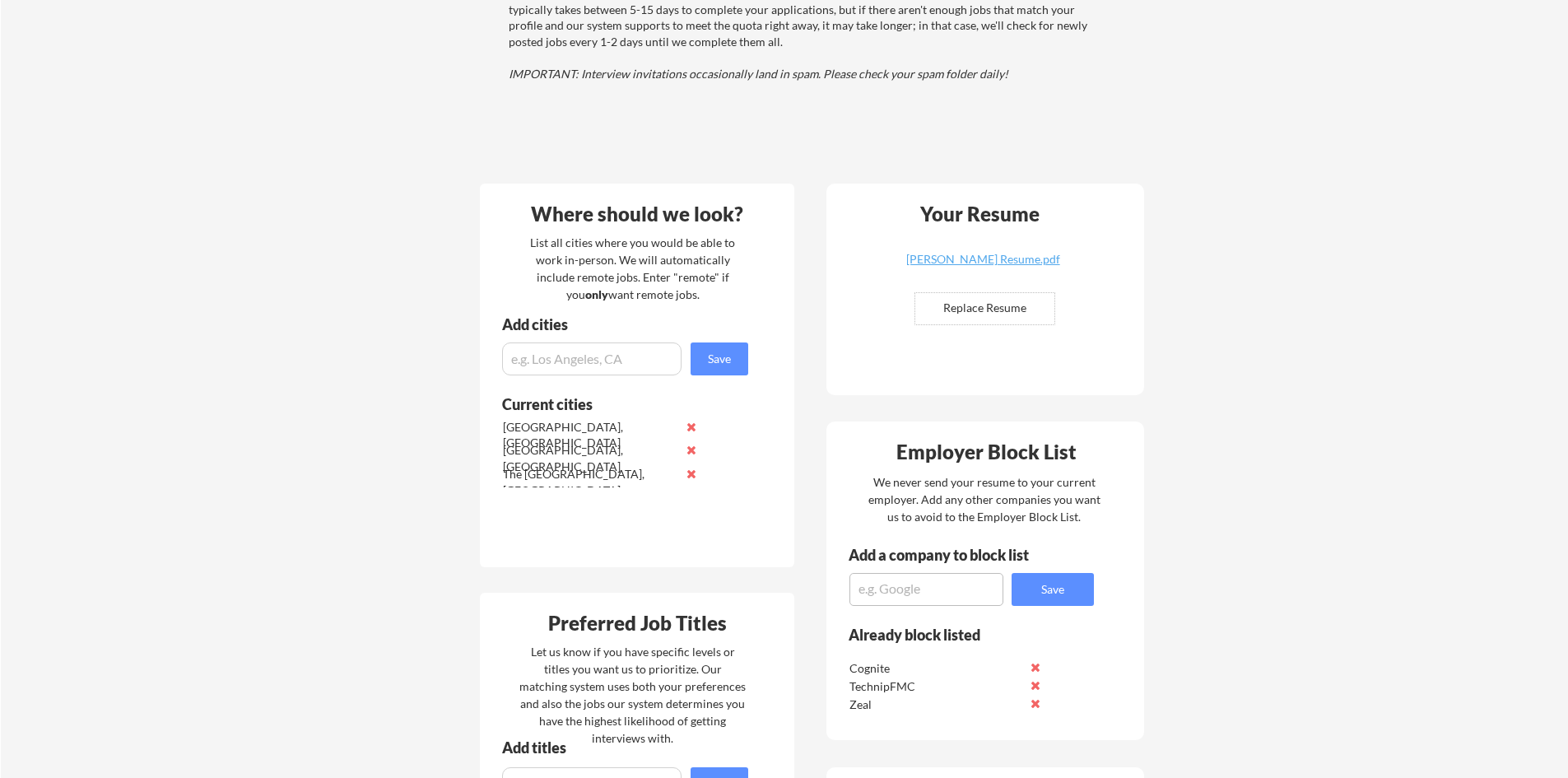
scroll to position [0, 0]
